Goal: Information Seeking & Learning: Learn about a topic

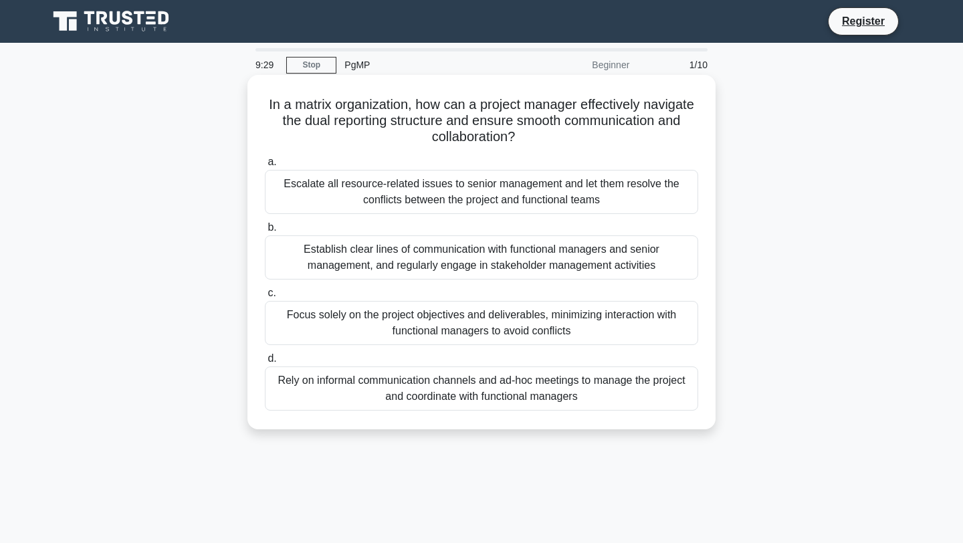
click at [394, 248] on div "Establish clear lines of communication with functional managers and senior mana…" at bounding box center [481, 257] width 433 height 44
click at [265, 232] on input "b. Establish clear lines of communication with functional managers and senior m…" at bounding box center [265, 227] width 0 height 9
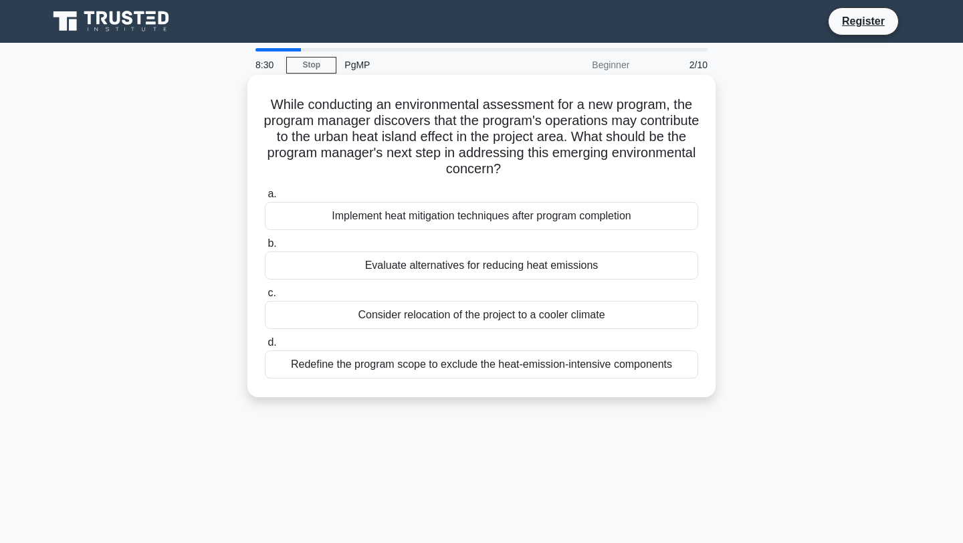
click at [458, 209] on div "Implement heat mitigation techniques after program completion" at bounding box center [481, 216] width 433 height 28
click at [265, 199] on input "a. Implement heat mitigation techniques after program completion" at bounding box center [265, 194] width 0 height 9
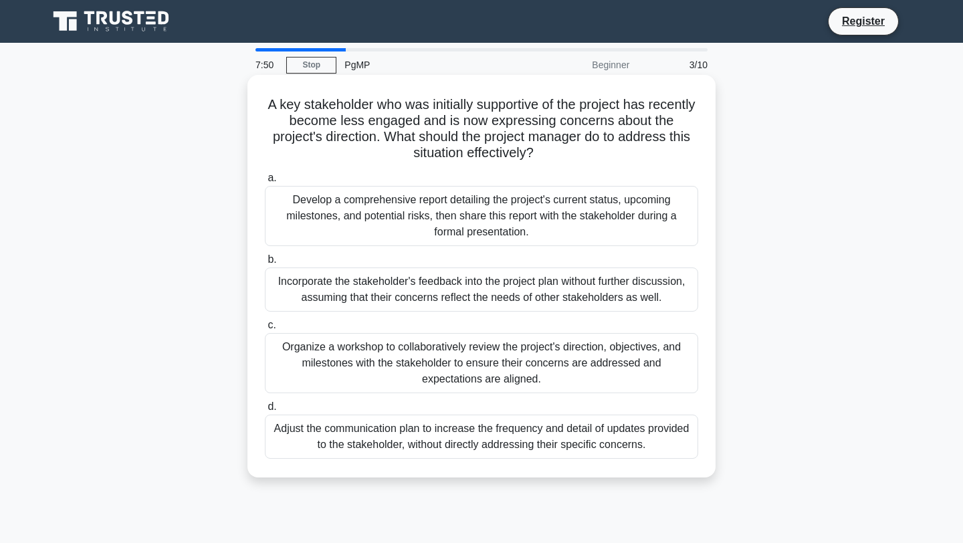
click at [397, 362] on div "Organize a workshop to collaboratively review the project's direction, objectiv…" at bounding box center [481, 363] width 433 height 60
click at [265, 330] on input "c. Organize a workshop to collaboratively review the project's direction, objec…" at bounding box center [265, 325] width 0 height 9
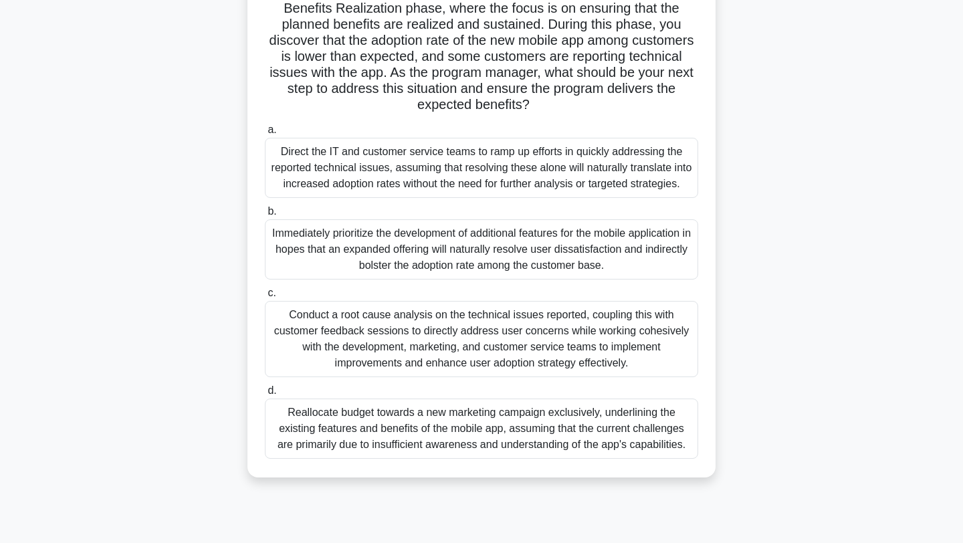
scroll to position [129, 0]
click at [432, 342] on div "Conduct a root cause analysis on the technical issues reported, coupling this w…" at bounding box center [481, 338] width 433 height 76
click at [265, 297] on input "c. Conduct a root cause analysis on the technical issues reported, coupling thi…" at bounding box center [265, 292] width 0 height 9
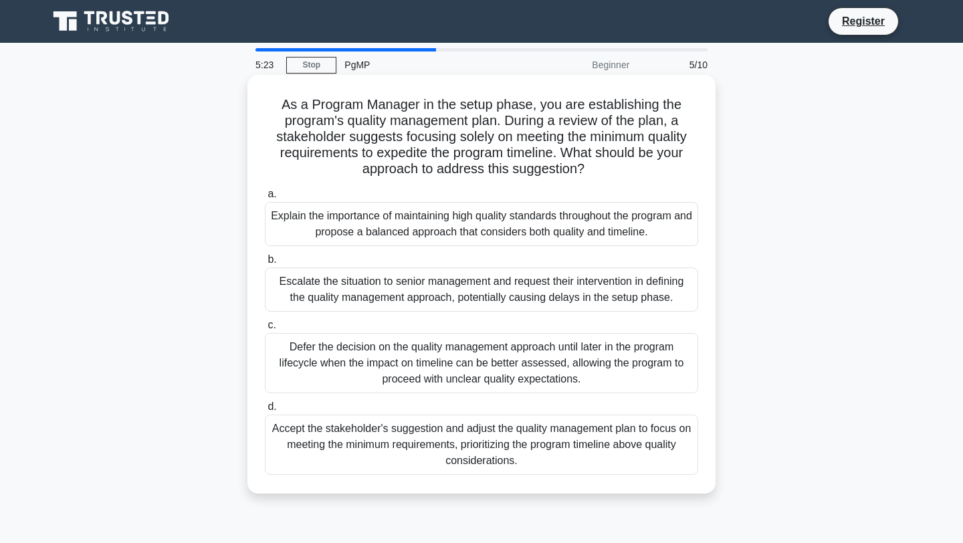
scroll to position [21, 0]
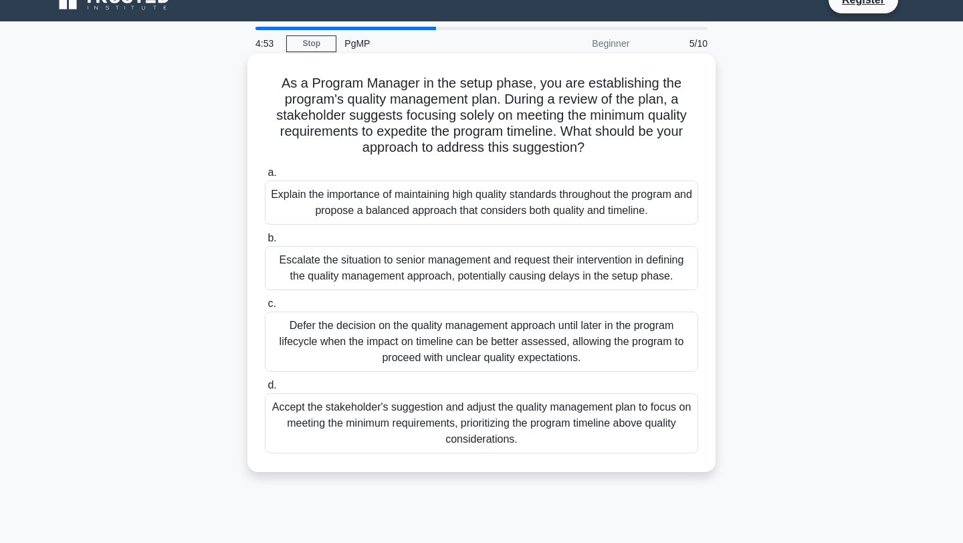
click at [376, 217] on div "Explain the importance of maintaining high quality standards throughout the pro…" at bounding box center [481, 203] width 433 height 44
click at [265, 177] on input "a. Explain the importance of maintaining high quality standards throughout the …" at bounding box center [265, 173] width 0 height 9
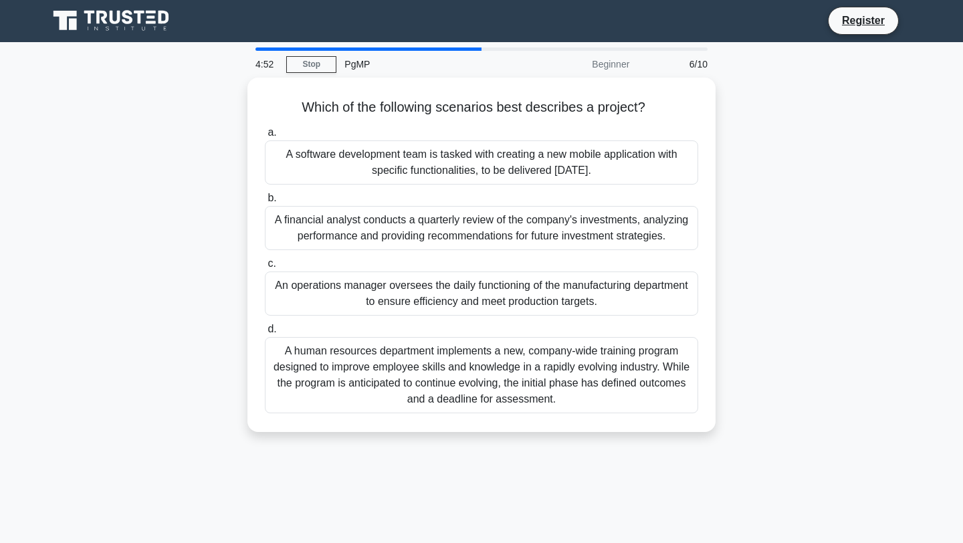
scroll to position [0, 0]
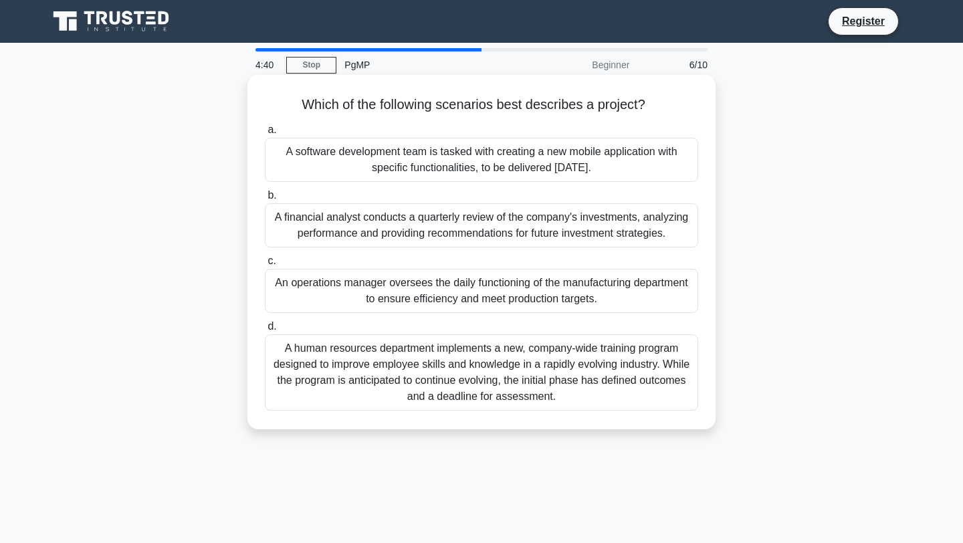
click at [394, 157] on div "A software development team is tasked with creating a new mobile application wi…" at bounding box center [481, 160] width 433 height 44
click at [265, 134] on input "a. A software development team is tasked with creating a new mobile application…" at bounding box center [265, 130] width 0 height 9
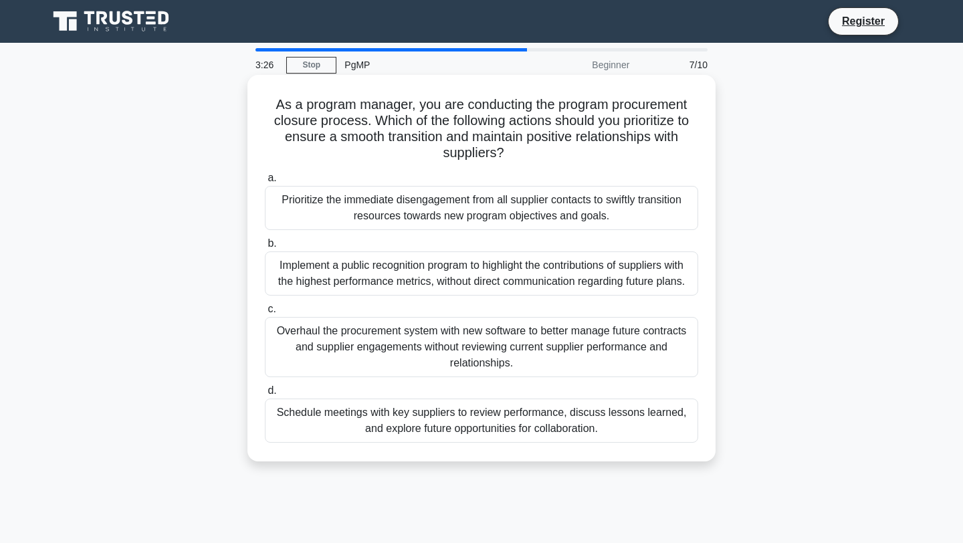
click at [461, 411] on div "Schedule meetings with key suppliers to review performance, discuss lessons lea…" at bounding box center [481, 421] width 433 height 44
click at [265, 395] on input "d. Schedule meetings with key suppliers to review performance, discuss lessons …" at bounding box center [265, 391] width 0 height 9
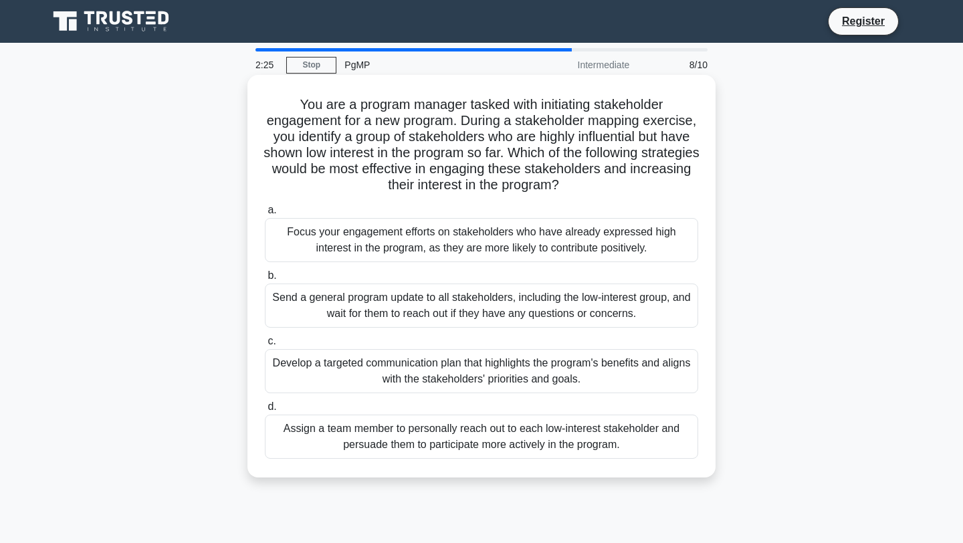
click at [462, 374] on div "Develop a targeted communication plan that highlights the program's benefits an…" at bounding box center [481, 371] width 433 height 44
click at [265, 346] on input "c. Develop a targeted communication plan that highlights the program's benefits…" at bounding box center [265, 341] width 0 height 9
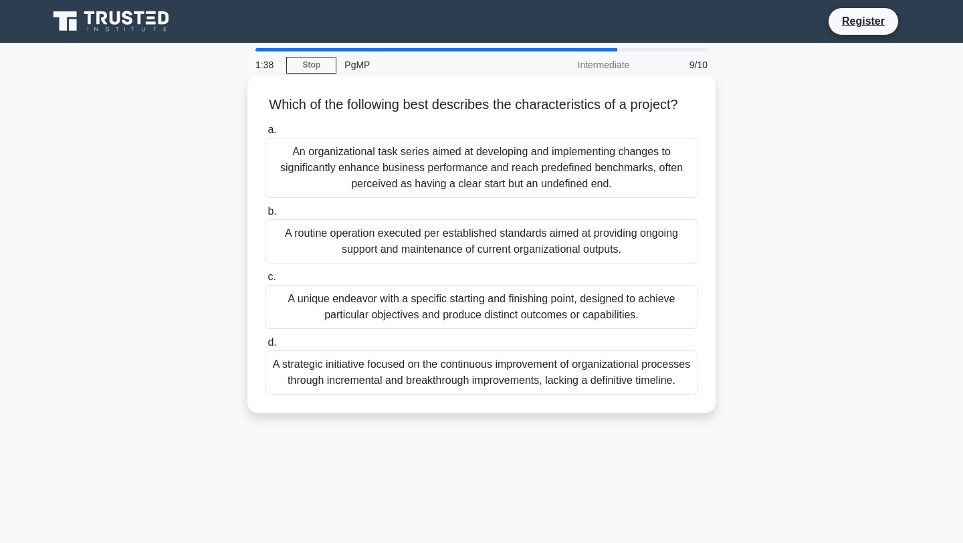
click at [455, 319] on div "A unique endeavor with a specific starting and finishing point, designed to ach…" at bounding box center [481, 307] width 433 height 44
click at [265, 282] on input "c. A unique endeavor with a specific starting and finishing point, designed to …" at bounding box center [265, 277] width 0 height 9
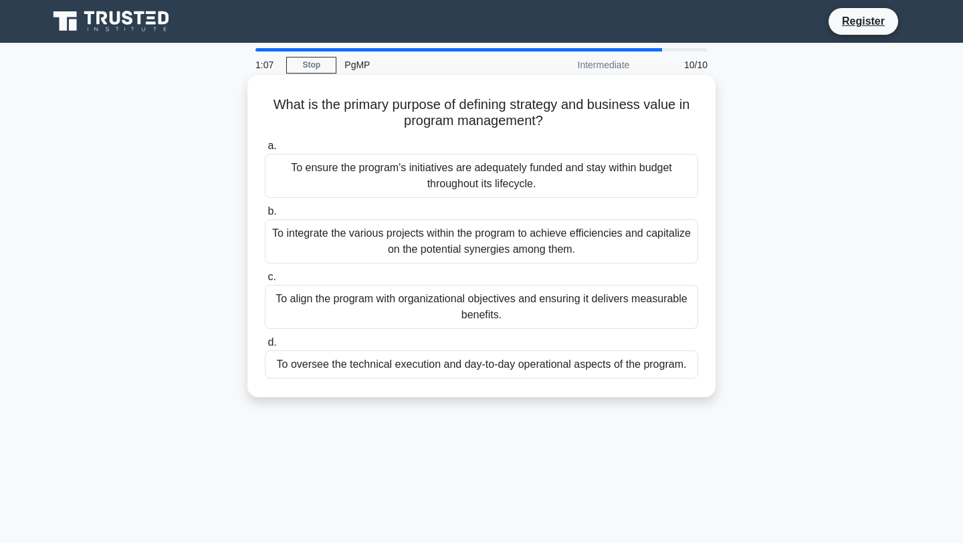
click at [453, 301] on div "To align the program with organizational objectives and ensuring it delivers me…" at bounding box center [481, 307] width 433 height 44
click at [265, 282] on input "c. To align the program with organizational objectives and ensuring it delivers…" at bounding box center [265, 277] width 0 height 9
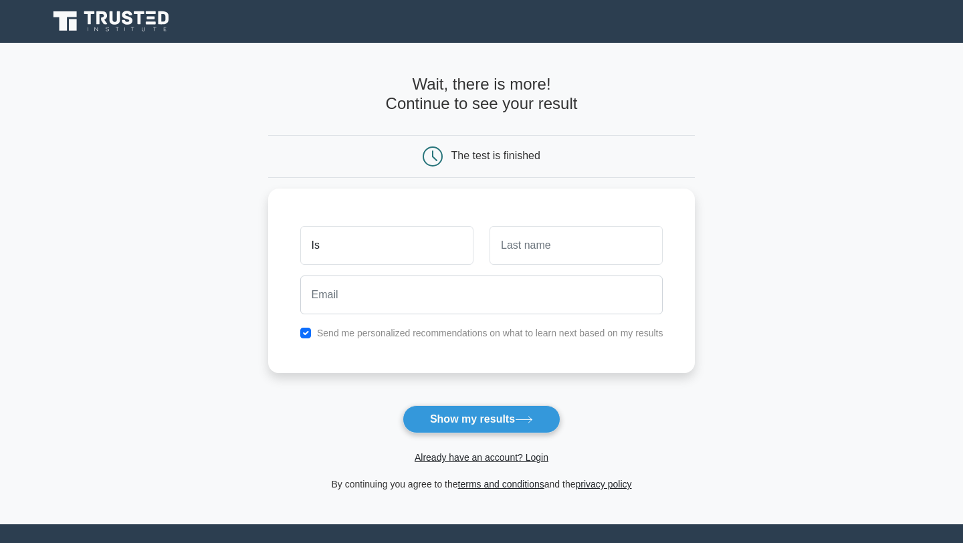
type input "I"
type input "i"
type input "[PERSON_NAME]"
type input "Kishore"
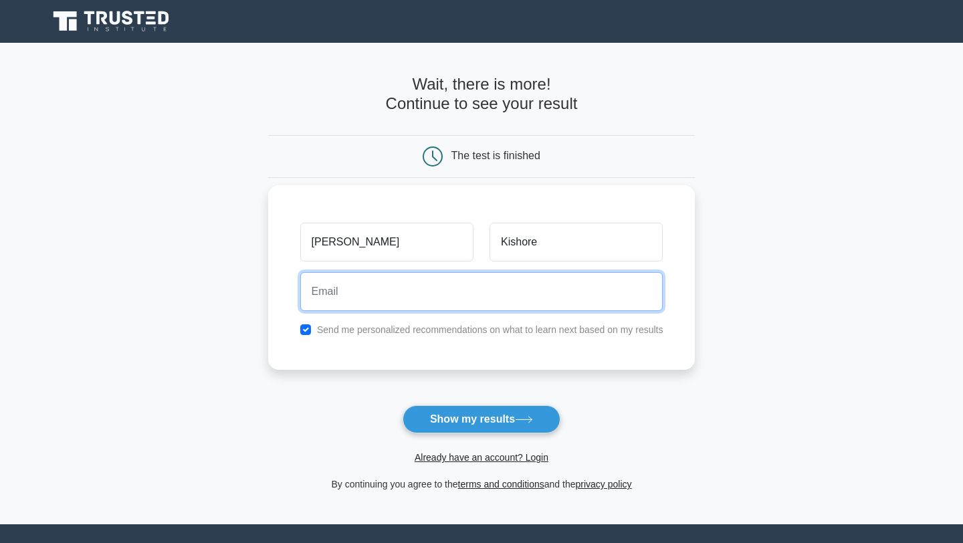
click at [433, 291] on input "email" at bounding box center [481, 291] width 363 height 39
type input "iamishankishore@gmail.com"
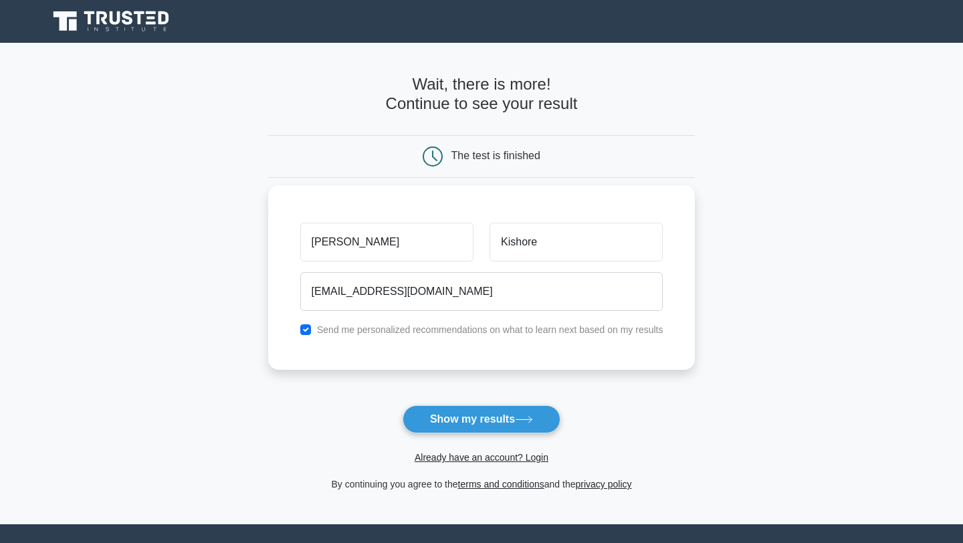
click at [458, 332] on label "Send me personalized recommendations on what to learn next based on my results" at bounding box center [490, 329] width 346 height 11
click at [408, 334] on label "Send me personalized recommendations on what to learn next based on my results" at bounding box center [490, 329] width 346 height 11
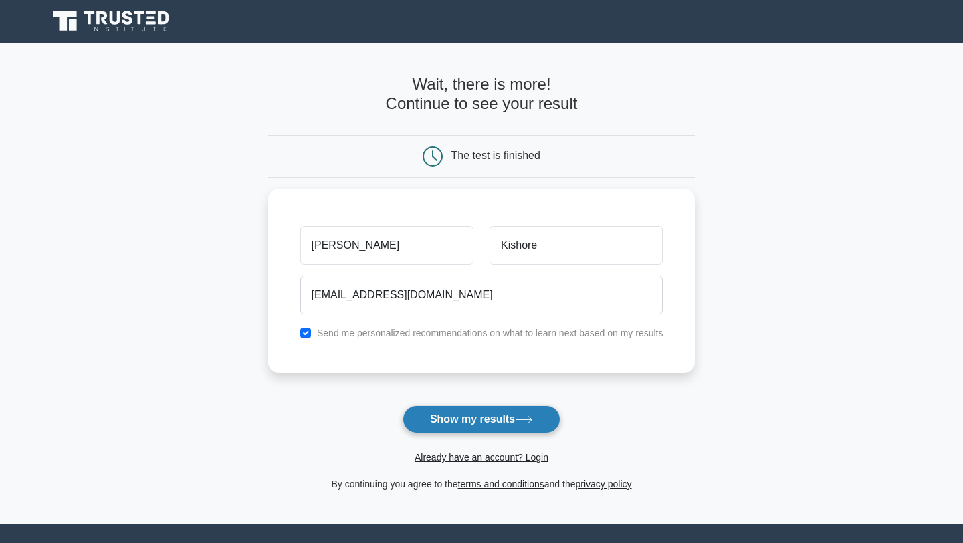
click at [453, 421] on button "Show my results" at bounding box center [482, 419] width 158 height 28
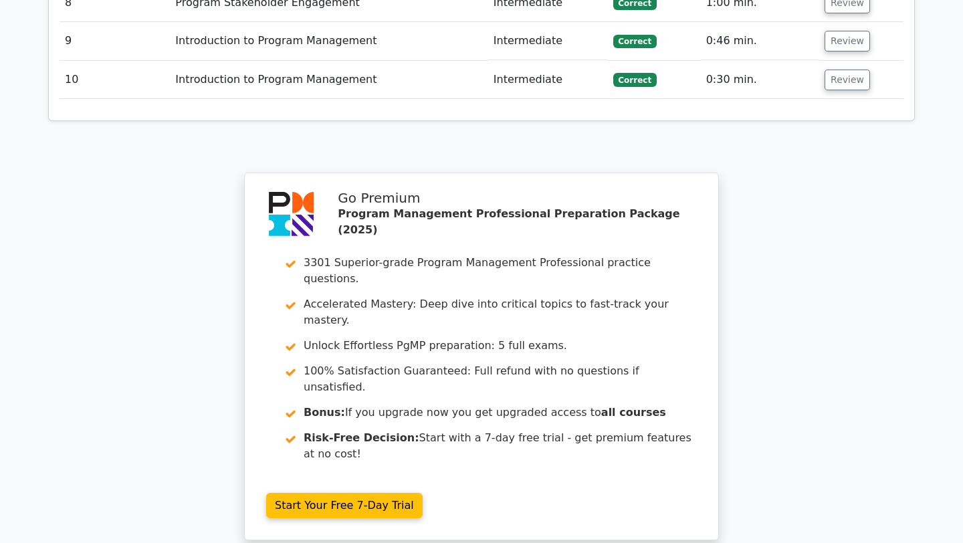
scroll to position [2215, 0]
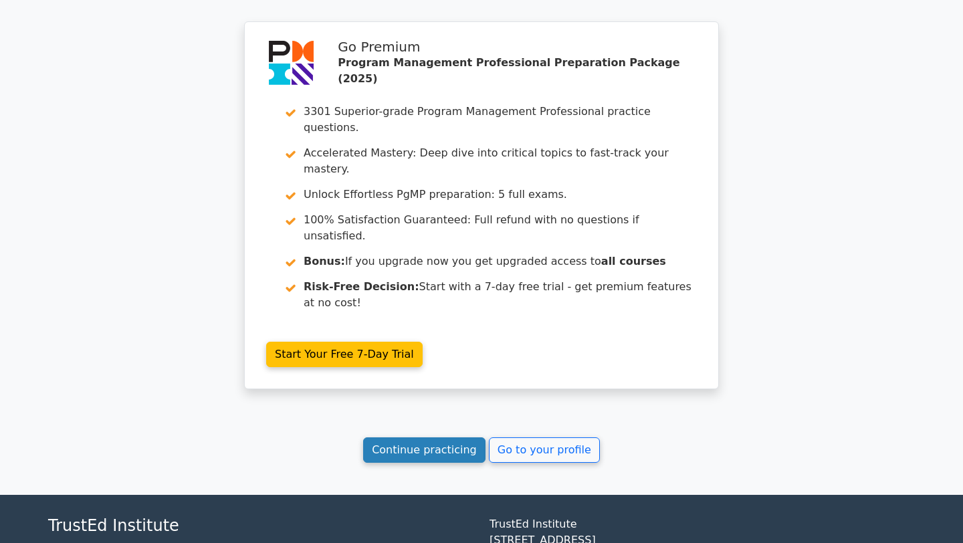
click at [429, 437] on link "Continue practicing" at bounding box center [424, 449] width 122 height 25
